Goal: Task Accomplishment & Management: Manage account settings

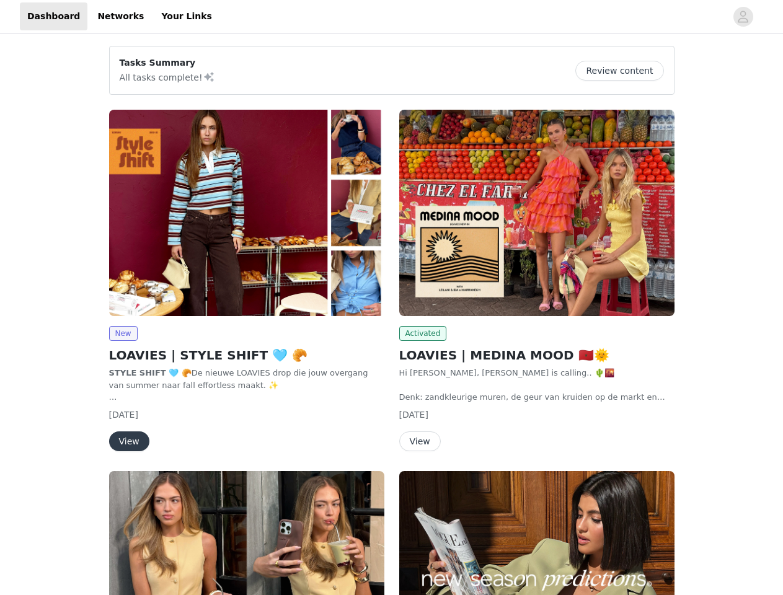
click at [392, 298] on div "Activated LOAVIES | MEDINA MOOD 🇲🇦🌞 Hi [PERSON_NAME], [PERSON_NAME] is calling.…" at bounding box center [537, 283] width 290 height 362
click at [391, 17] on div at bounding box center [473, 16] width 507 height 28
click at [744, 17] on icon "avatar" at bounding box center [743, 17] width 12 height 20
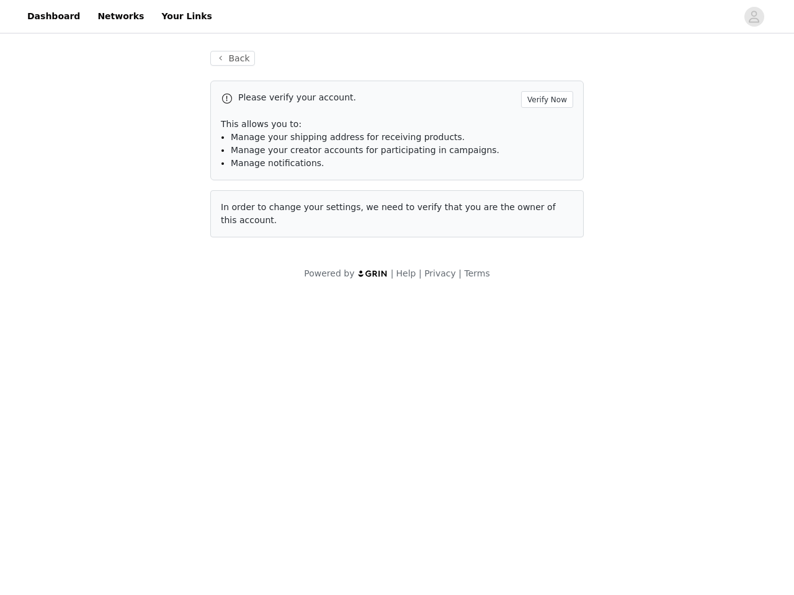
click at [247, 213] on span "In order to change your settings, we need to verify that you are the owner of t…" at bounding box center [388, 213] width 335 height 23
click at [123, 334] on body "Dashboard Networks Your Links Back Please verify your account. Verify Now This …" at bounding box center [397, 297] width 794 height 595
click at [128, 442] on body "Dashboard Networks Your Links Back Please verify your account. Verify Now This …" at bounding box center [397, 297] width 794 height 595
click at [537, 213] on span "In order to change your settings, we need to verify that you are the owner of t…" at bounding box center [388, 213] width 335 height 23
click at [421, 334] on body "Dashboard Networks Your Links Back Please verify your account. Verify Now This …" at bounding box center [397, 297] width 794 height 595
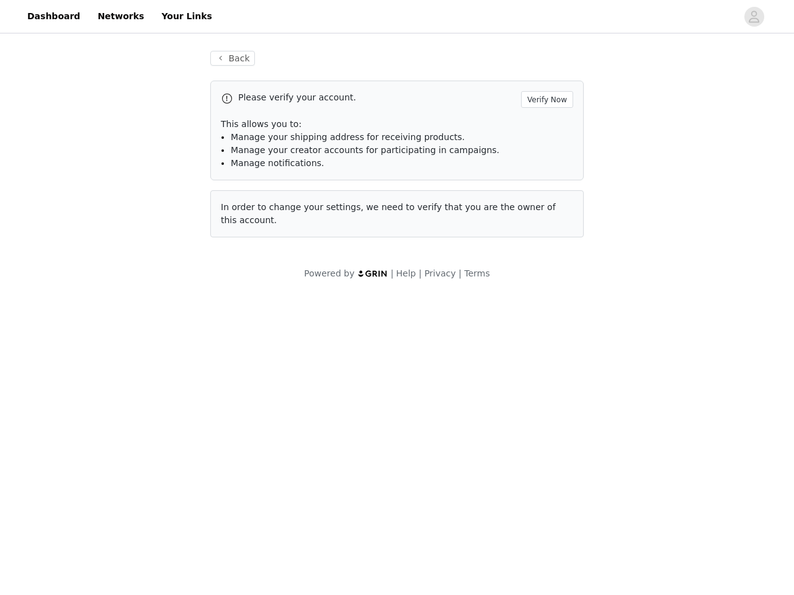
click at [419, 442] on body "Dashboard Networks Your Links Back Please verify your account. Verify Now This …" at bounding box center [397, 297] width 794 height 595
